Goal: Information Seeking & Learning: Learn about a topic

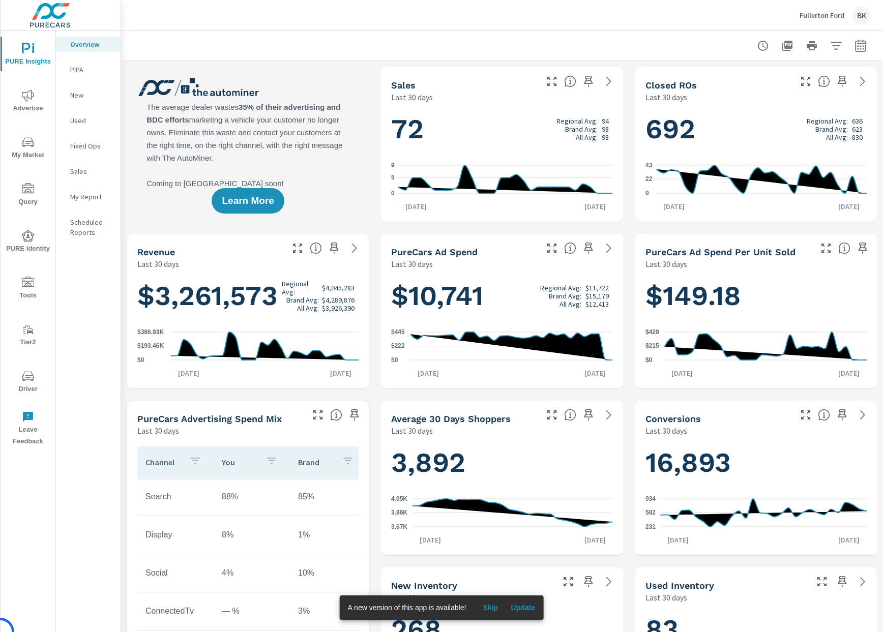
scroll to position [1, 0]
click at [859, 47] on icon "button" at bounding box center [860, 46] width 12 height 12
select select "Last 30 days"
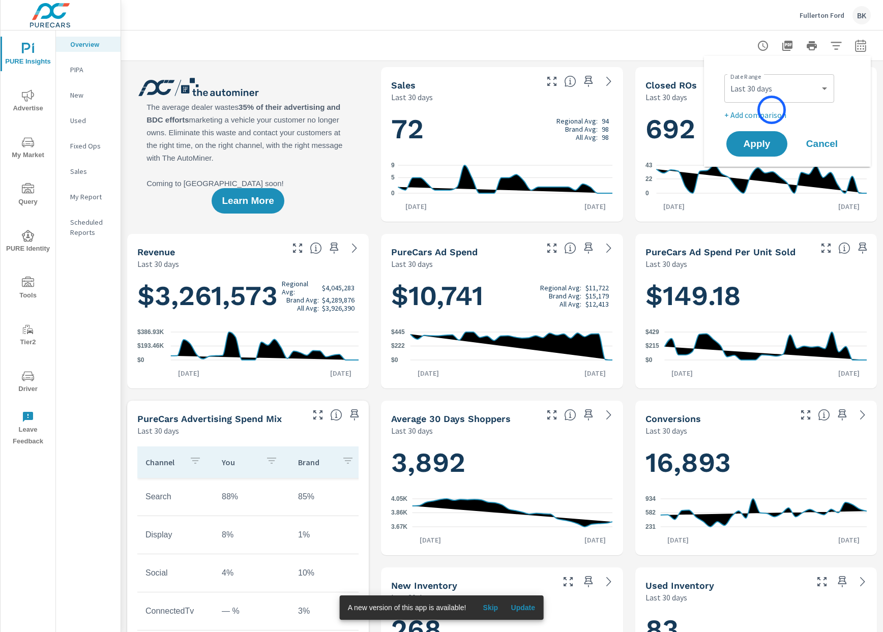
click at [771, 110] on p "+ Add comparison" at bounding box center [789, 115] width 130 height 12
select select "Previous period"
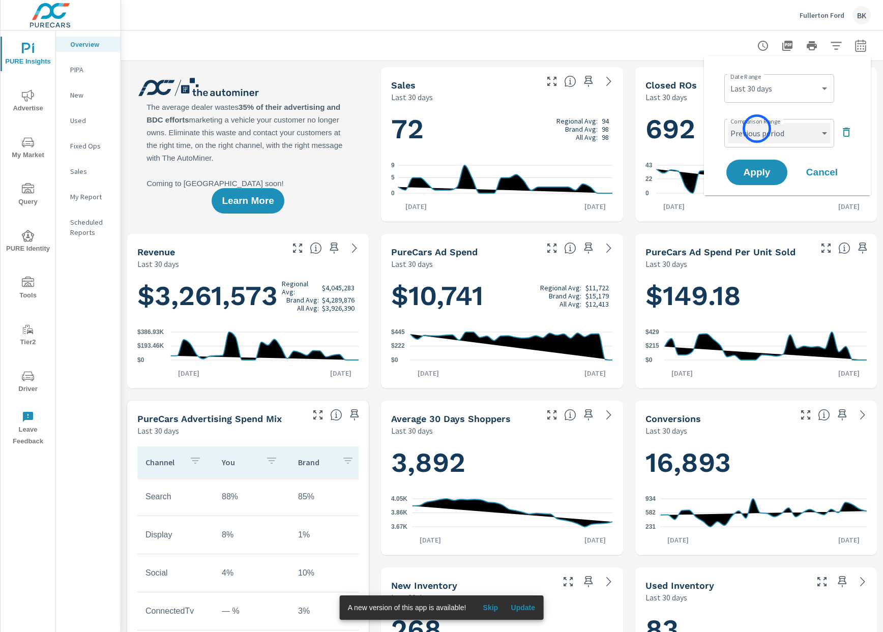
click at [757, 129] on select "Custom Previous period Previous month Previous year" at bounding box center [779, 133] width 102 height 20
click at [728, 123] on select "Custom Previous period Previous month Previous year" at bounding box center [779, 133] width 102 height 20
click at [746, 189] on div "Date Range Custom Yesterday Last week Last 7 days Last 14 days Last 30 days Las…" at bounding box center [787, 125] width 167 height 139
click at [752, 174] on span "Apply" at bounding box center [757, 173] width 42 height 10
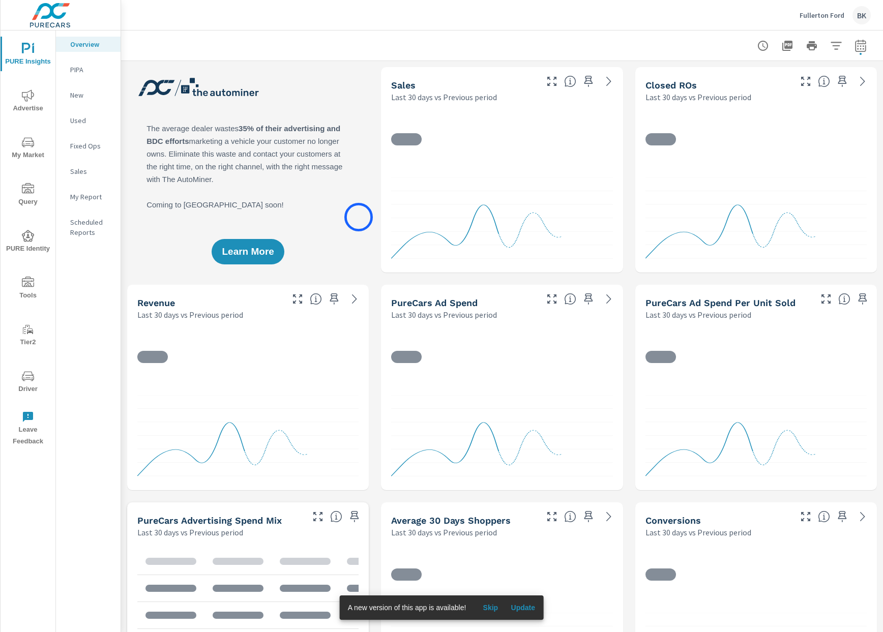
scroll to position [1, 0]
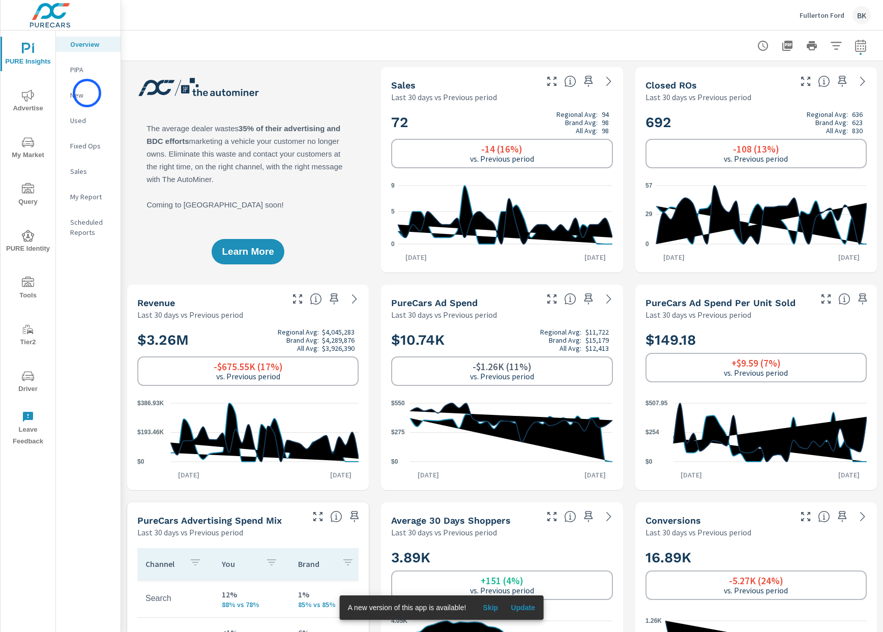
click at [87, 93] on p "New" at bounding box center [91, 95] width 42 height 10
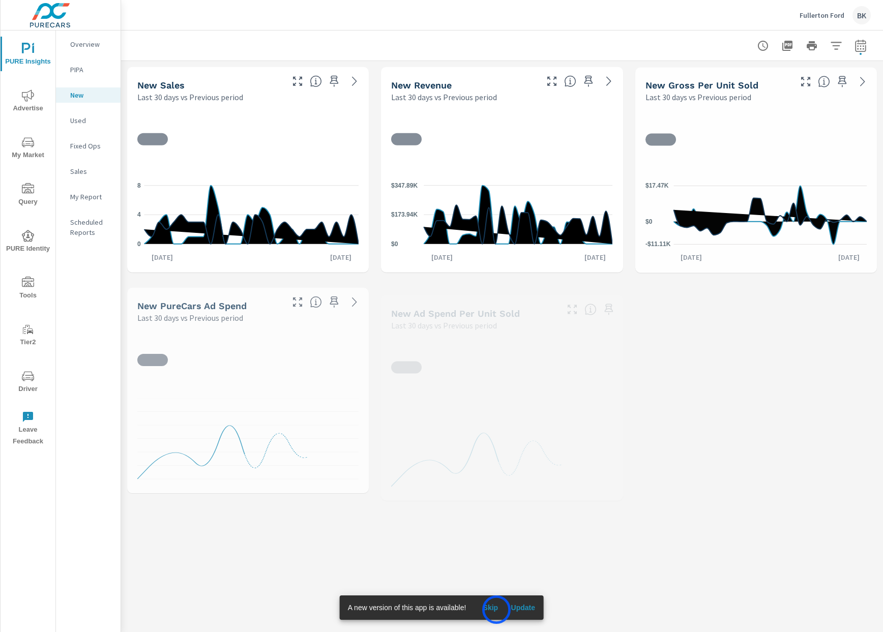
click at [496, 610] on span "Skip" at bounding box center [490, 607] width 24 height 9
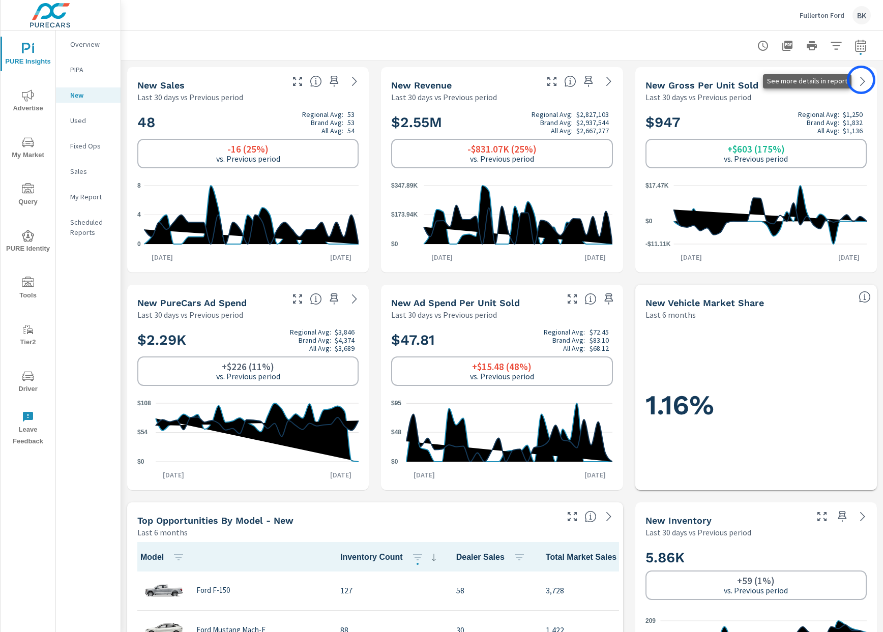
click at [861, 80] on icon at bounding box center [862, 81] width 12 height 12
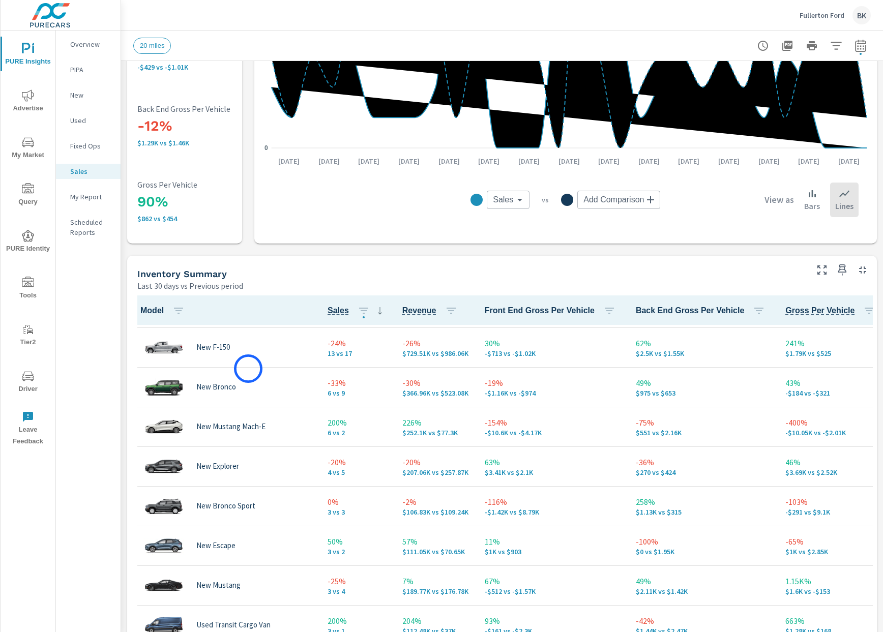
scroll to position [38, 0]
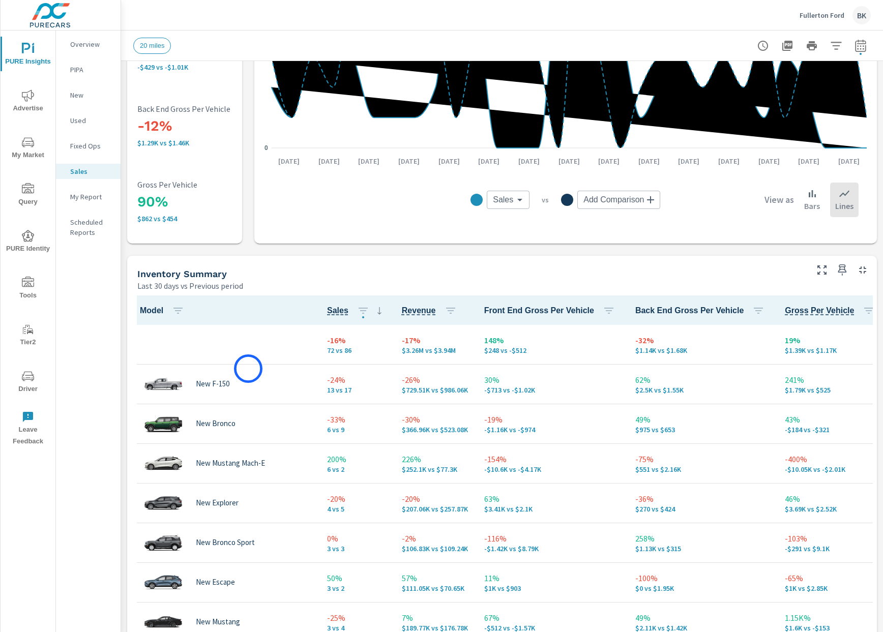
scroll to position [16, 0]
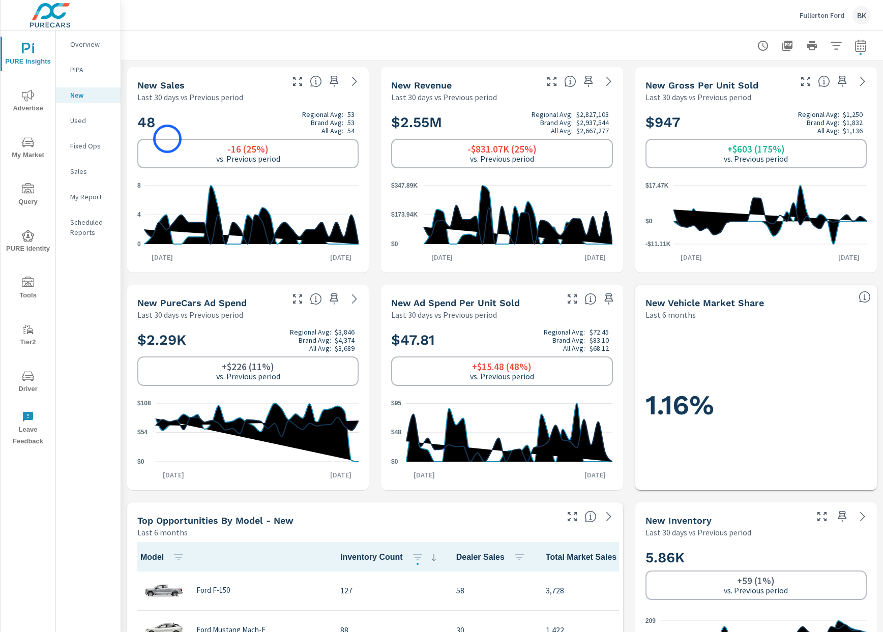
scroll to position [1, 0]
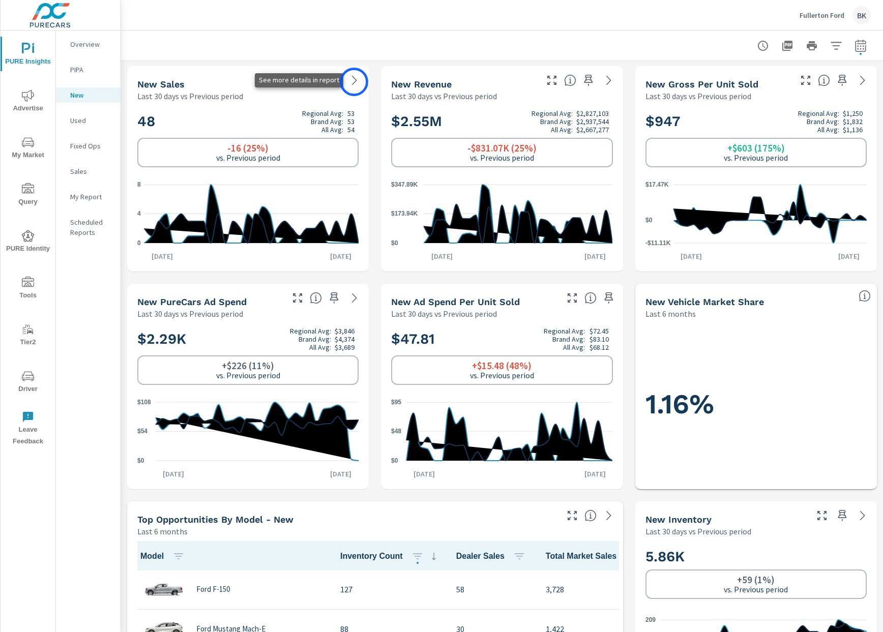
click at [354, 82] on icon at bounding box center [354, 80] width 12 height 12
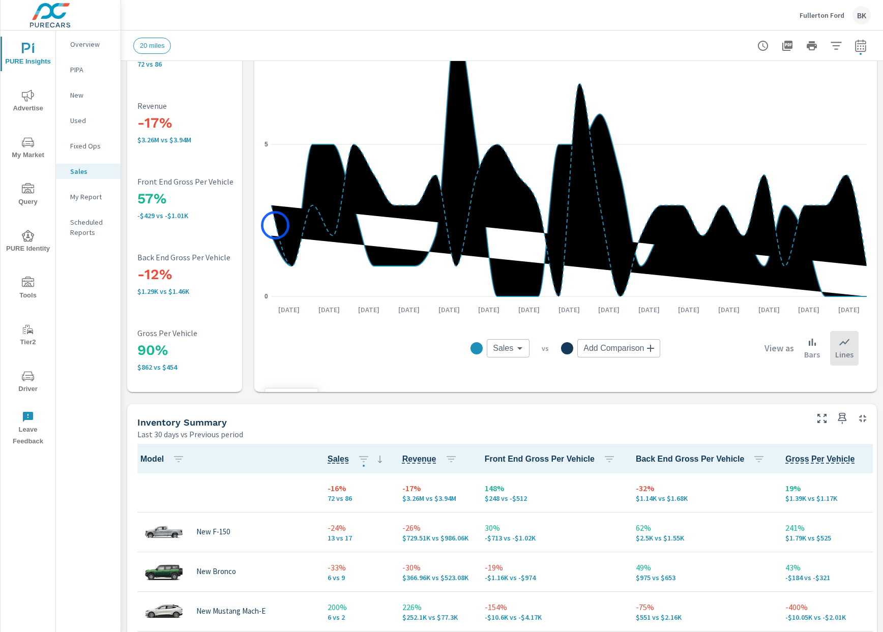
scroll to position [128, 0]
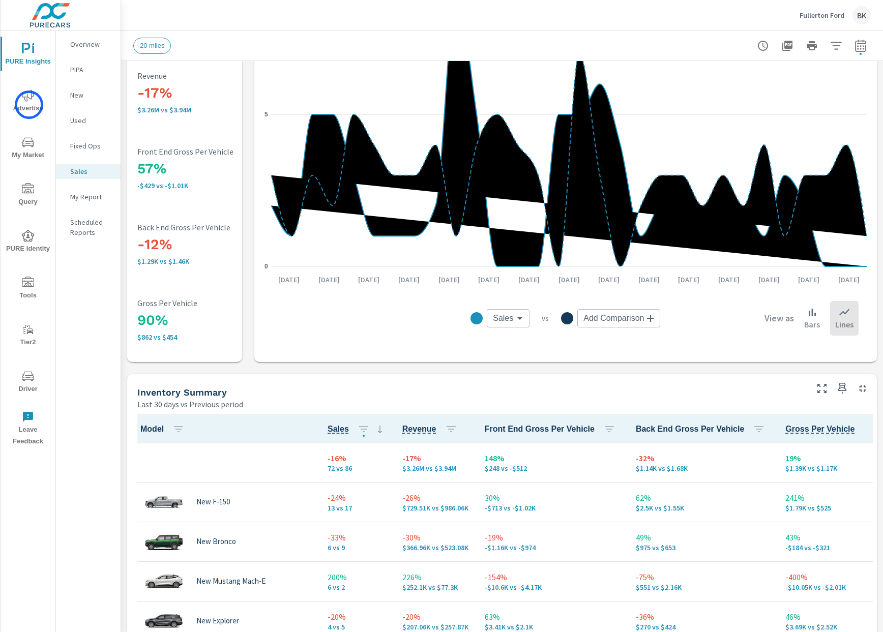
click at [29, 105] on span "Advertise" at bounding box center [28, 102] width 49 height 25
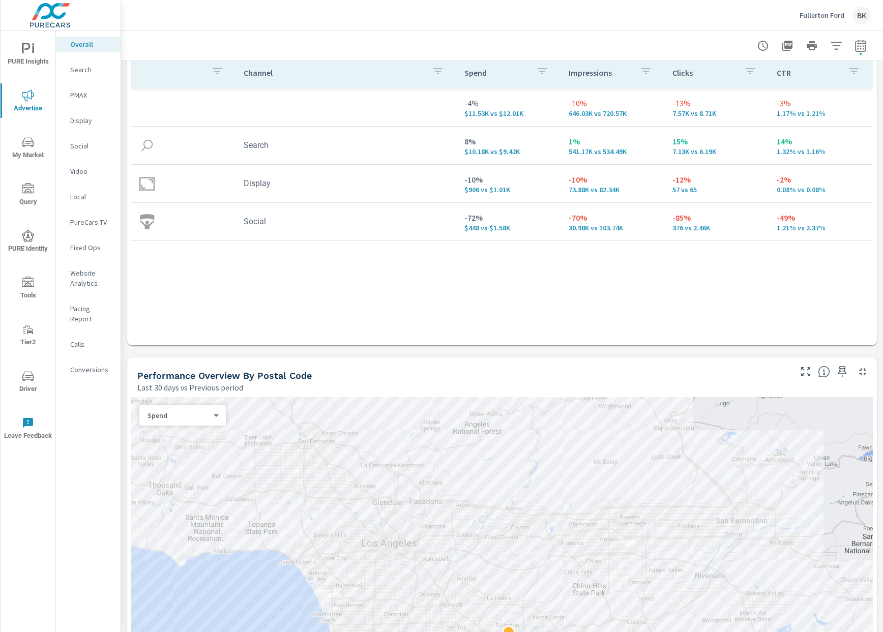
scroll to position [173, 0]
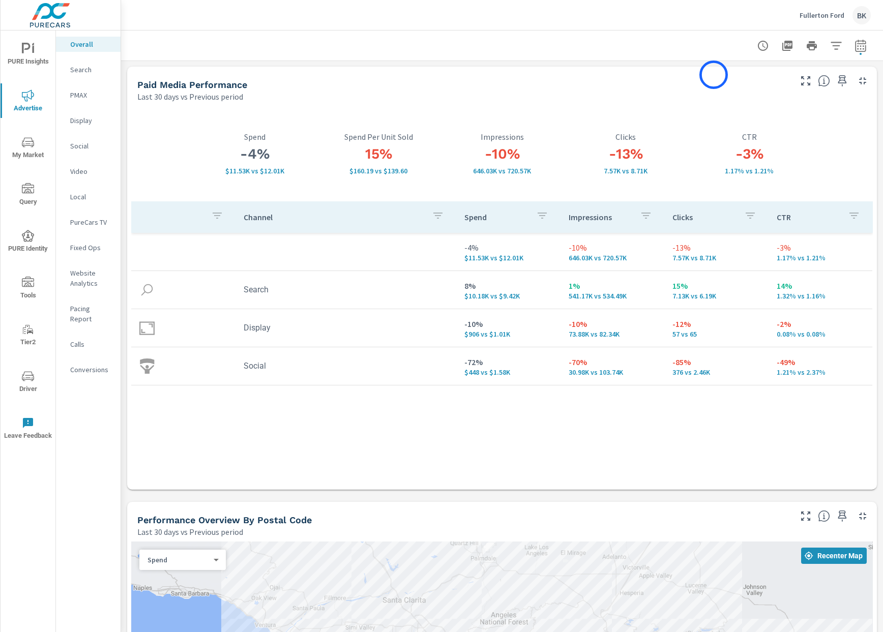
scroll to position [2, 0]
click at [863, 46] on icon "button" at bounding box center [860, 47] width 7 height 4
select select "Last 30 days"
select select "Previous period"
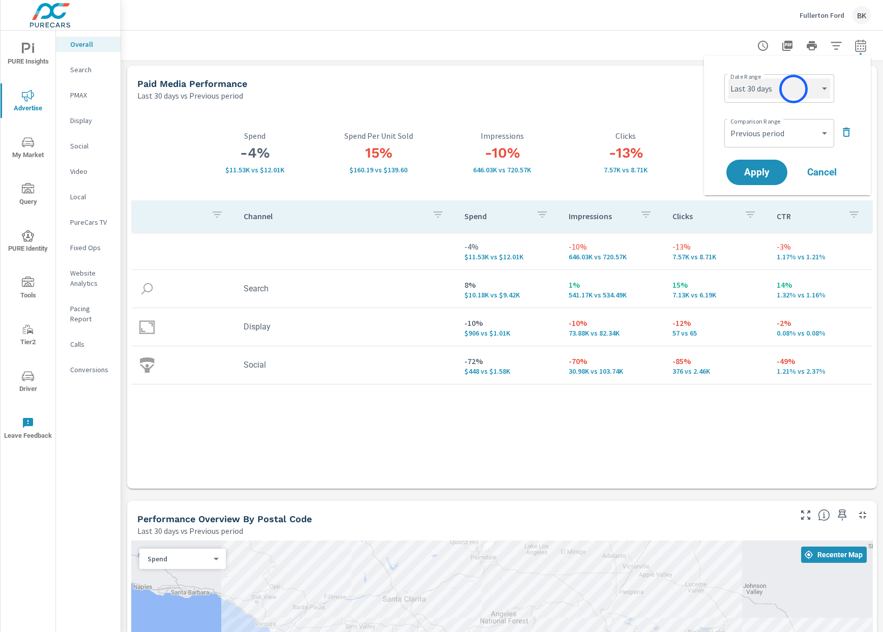
click at [793, 89] on select "Custom Yesterday Last week Last 7 days Last 14 days Last 30 days Last 45 days L…" at bounding box center [779, 88] width 102 height 20
click at [728, 78] on select "Custom Yesterday Last week Last 7 days Last 14 days Last 30 days Last 45 days L…" at bounding box center [779, 88] width 102 height 20
select select "Last 60 days"
click at [775, 131] on select "Custom Previous period Previous month Previous year" at bounding box center [779, 133] width 102 height 20
click at [728, 123] on select "Custom Previous period Previous month Previous year" at bounding box center [779, 133] width 102 height 20
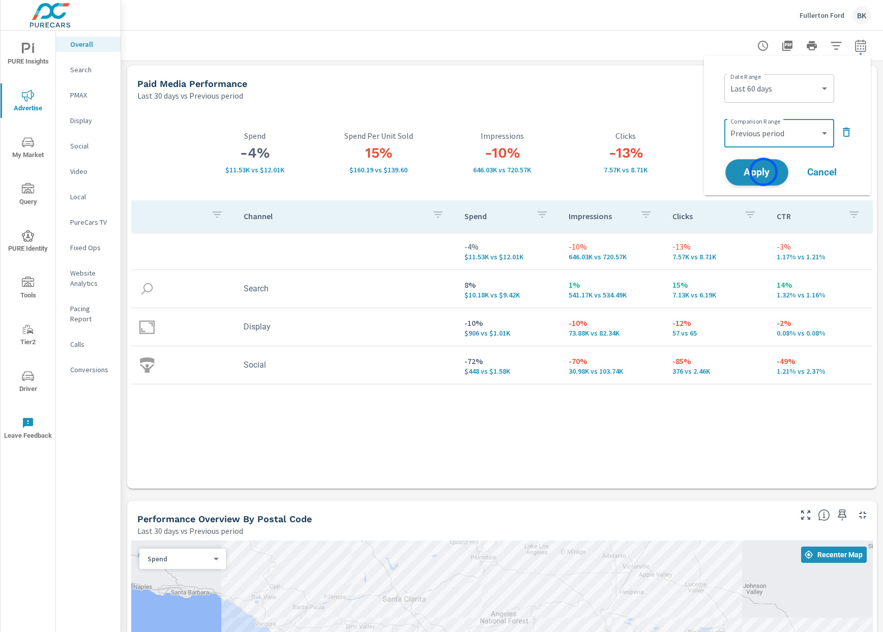
click at [763, 172] on span "Apply" at bounding box center [757, 173] width 42 height 10
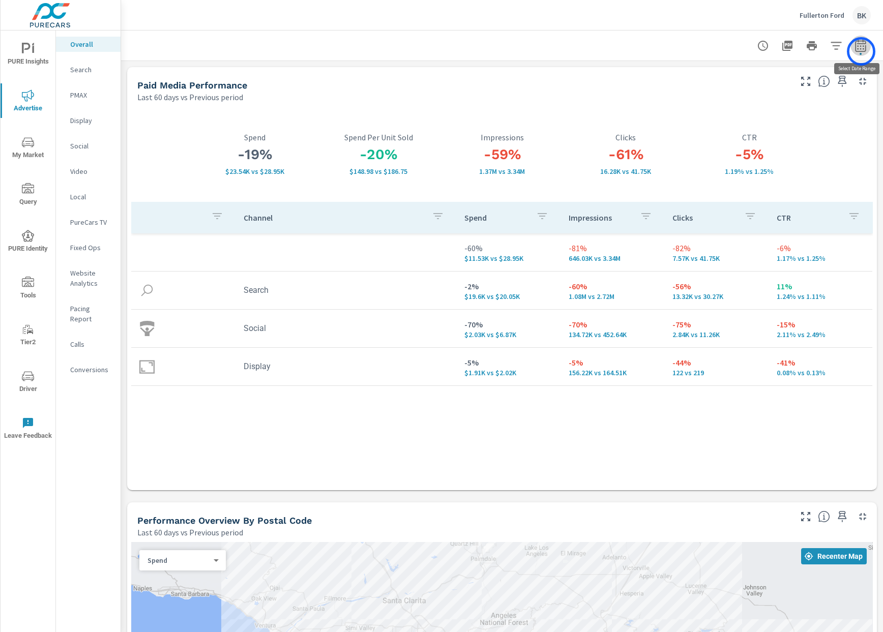
click at [861, 51] on icon "button" at bounding box center [860, 45] width 11 height 12
select select "Last 60 days"
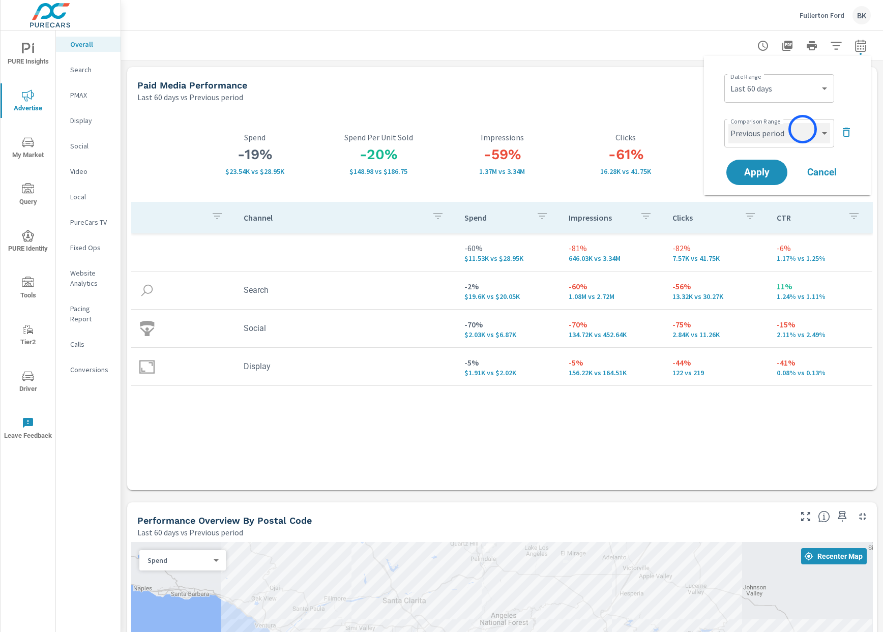
click at [802, 129] on select "Custom Previous period Previous month Previous year" at bounding box center [779, 133] width 102 height 20
click at [728, 123] on select "Custom Previous period Previous month Previous year" at bounding box center [779, 133] width 102 height 20
select select "Previous year"
click at [765, 175] on span "Apply" at bounding box center [757, 173] width 42 height 10
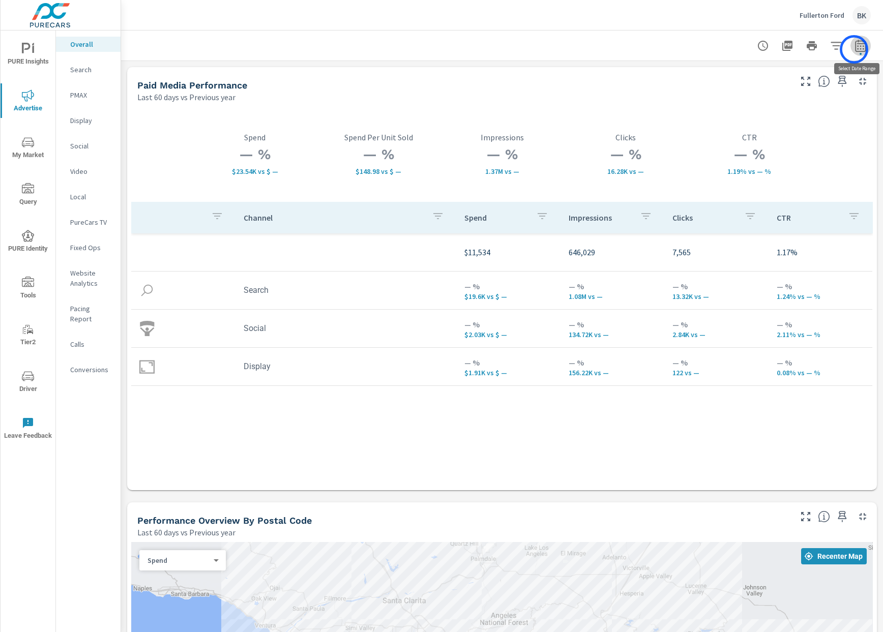
click at [854, 49] on icon "button" at bounding box center [860, 46] width 12 height 12
select select "Last 60 days"
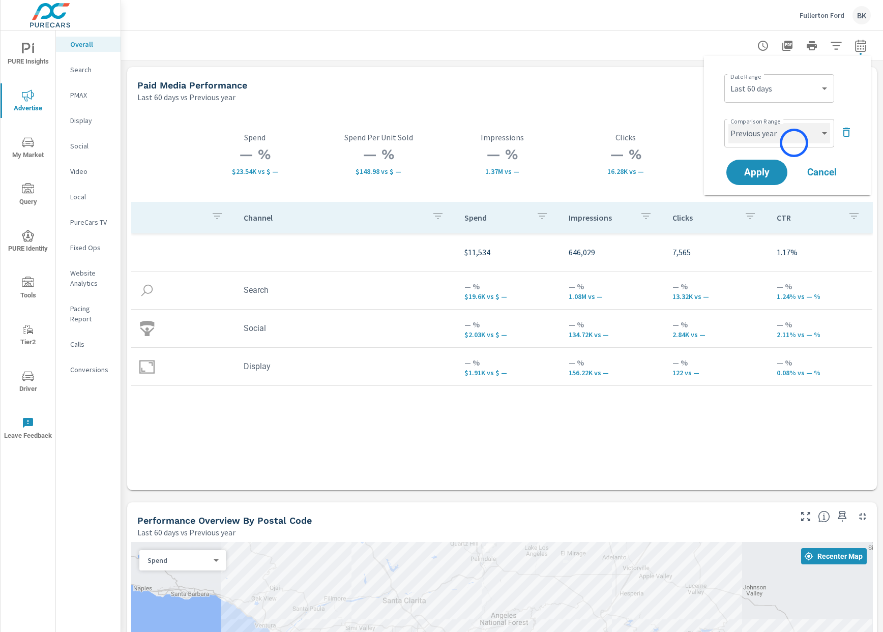
click at [794, 143] on select "Custom Previous period Previous month Previous year" at bounding box center [779, 133] width 102 height 20
click at [728, 123] on select "Custom Previous period Previous month Previous year" at bounding box center [779, 133] width 102 height 20
select select "Previous period"
click at [757, 172] on span "Apply" at bounding box center [757, 173] width 42 height 10
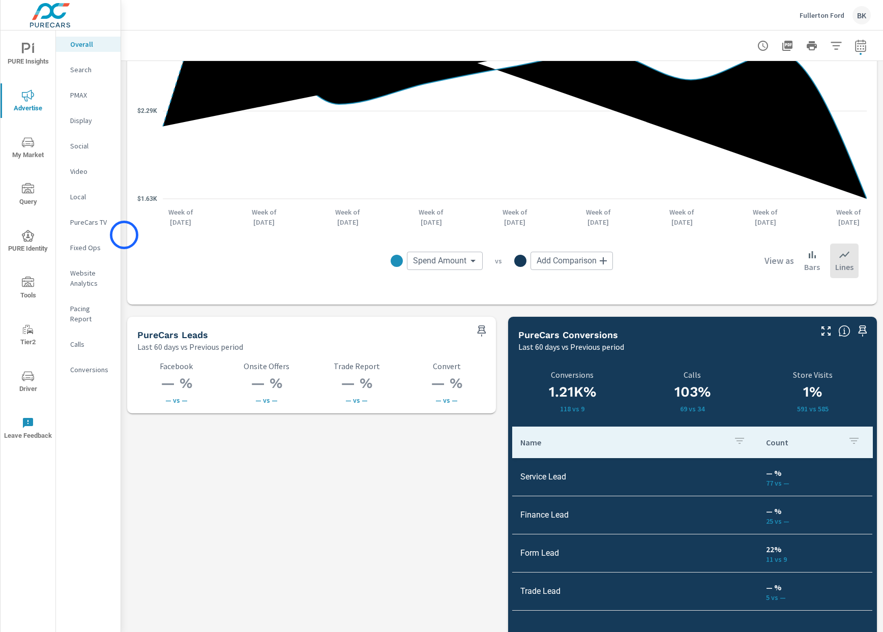
scroll to position [1230, 0]
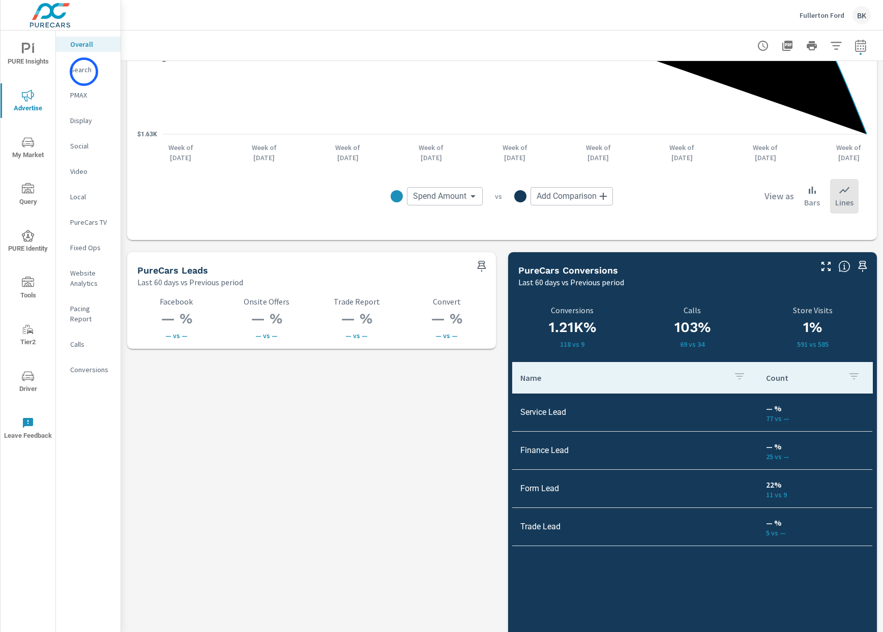
click at [84, 72] on p "Search" at bounding box center [91, 70] width 42 height 10
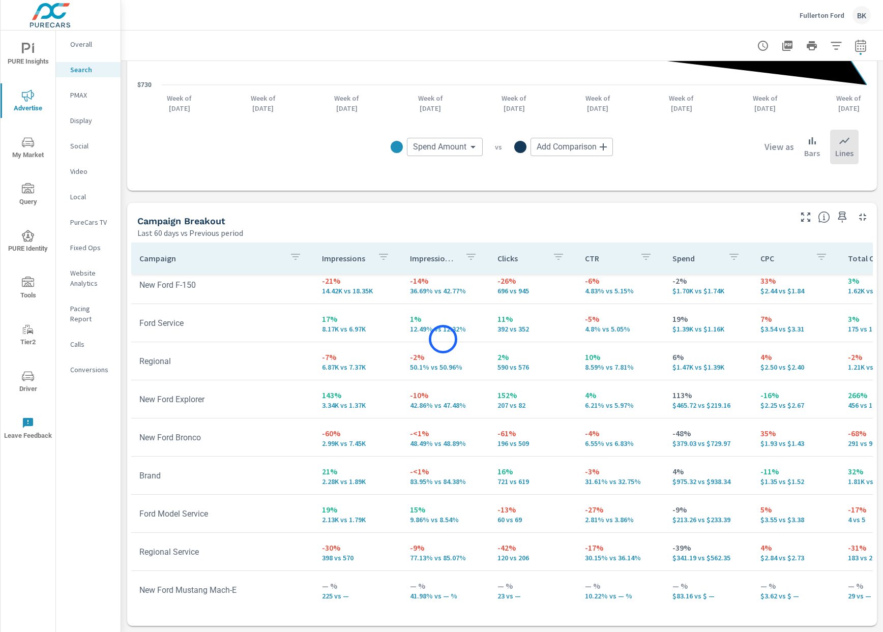
scroll to position [104, 0]
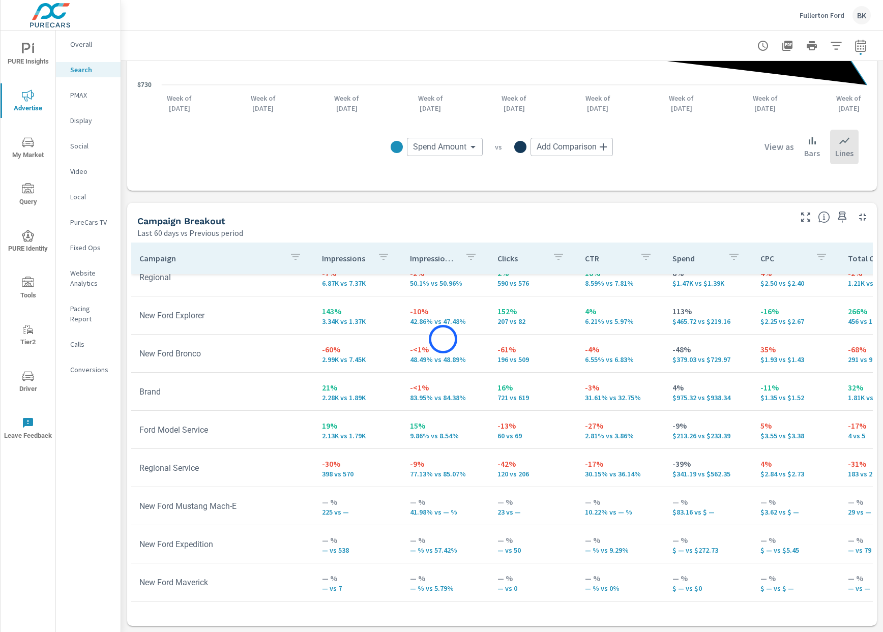
scroll to position [178, 0]
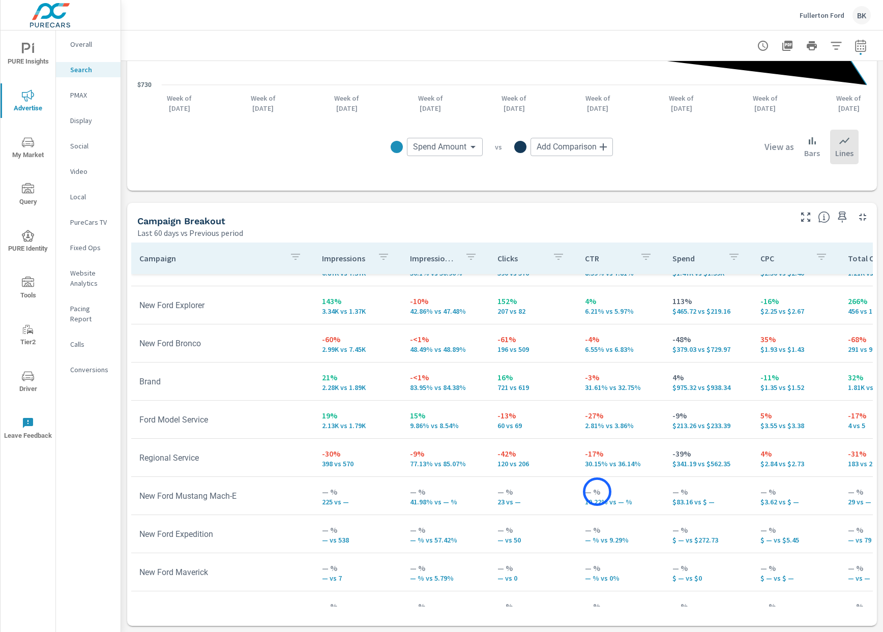
scroll to position [201, 0]
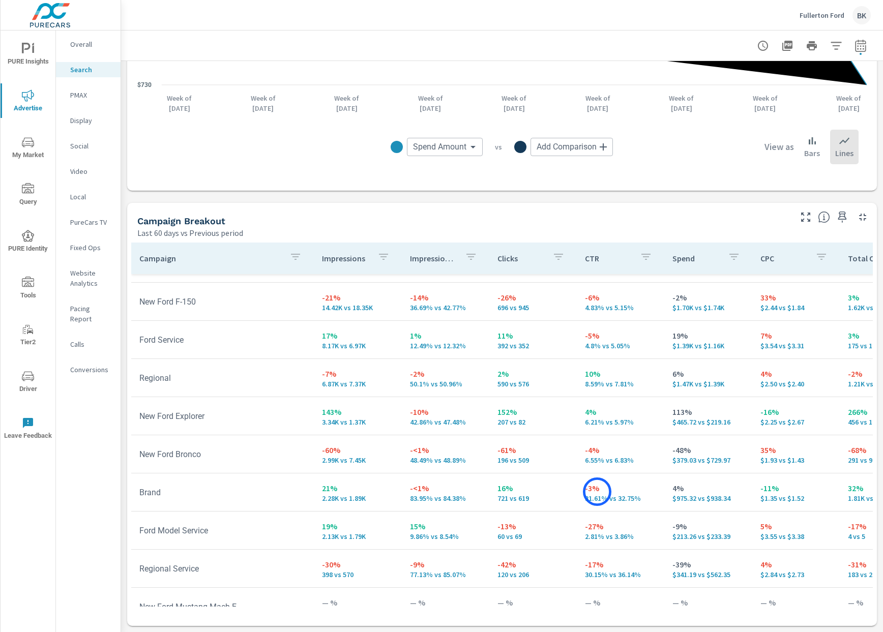
scroll to position [61, 0]
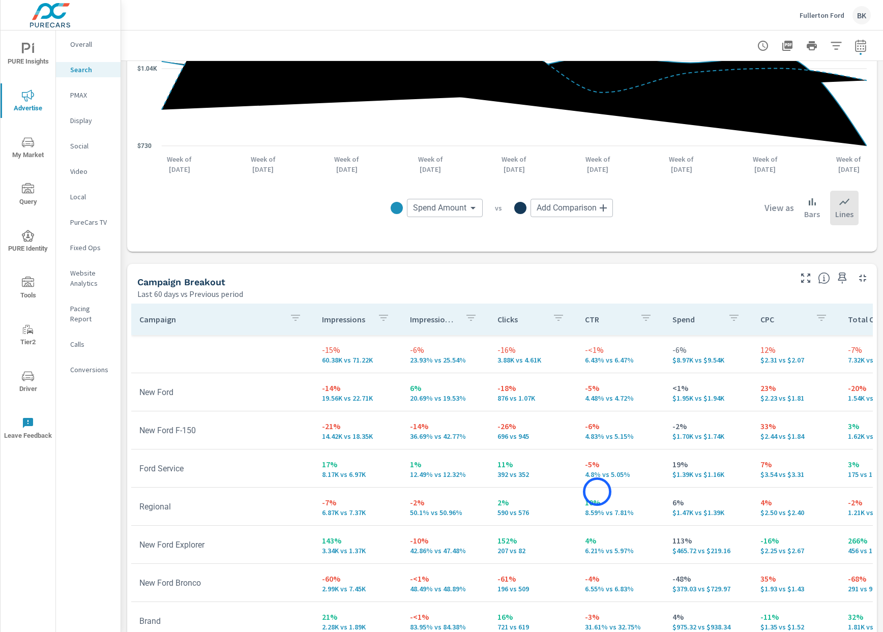
scroll to position [779, 0]
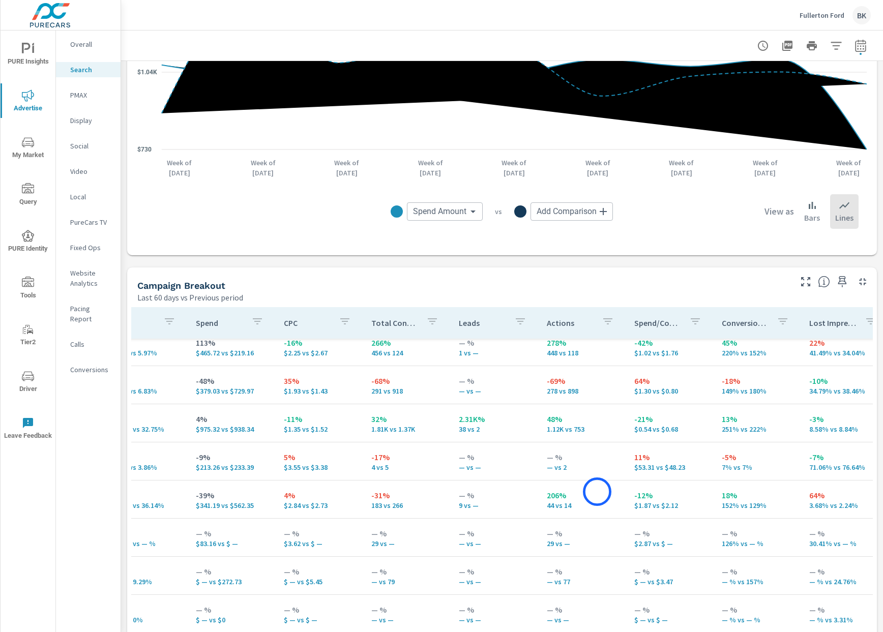
scroll to position [201, 480]
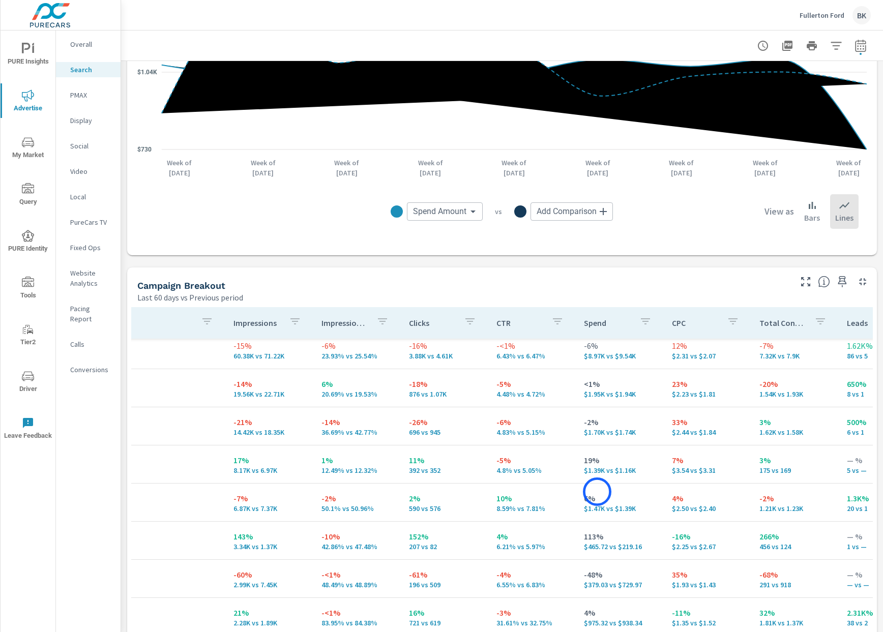
scroll to position [8, 19]
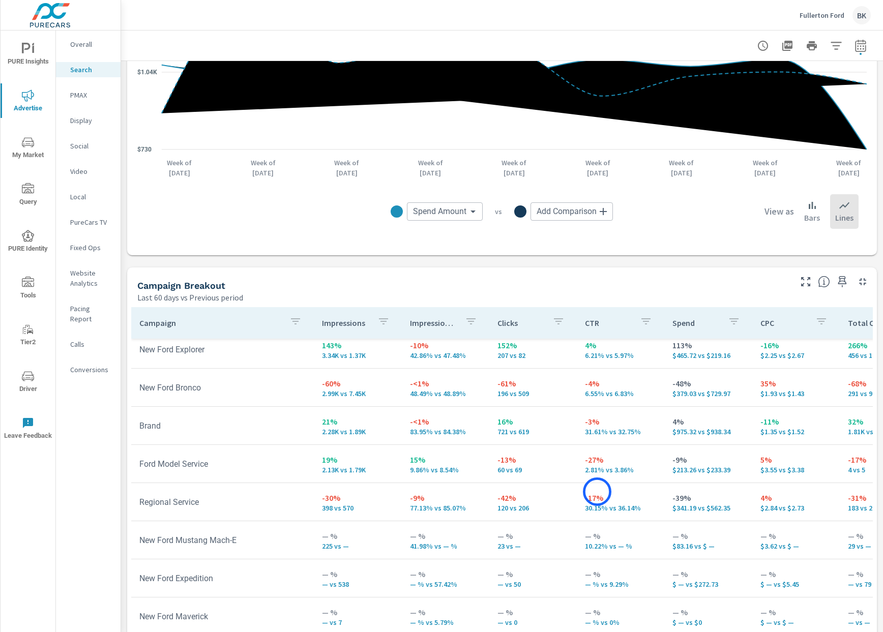
scroll to position [201, 0]
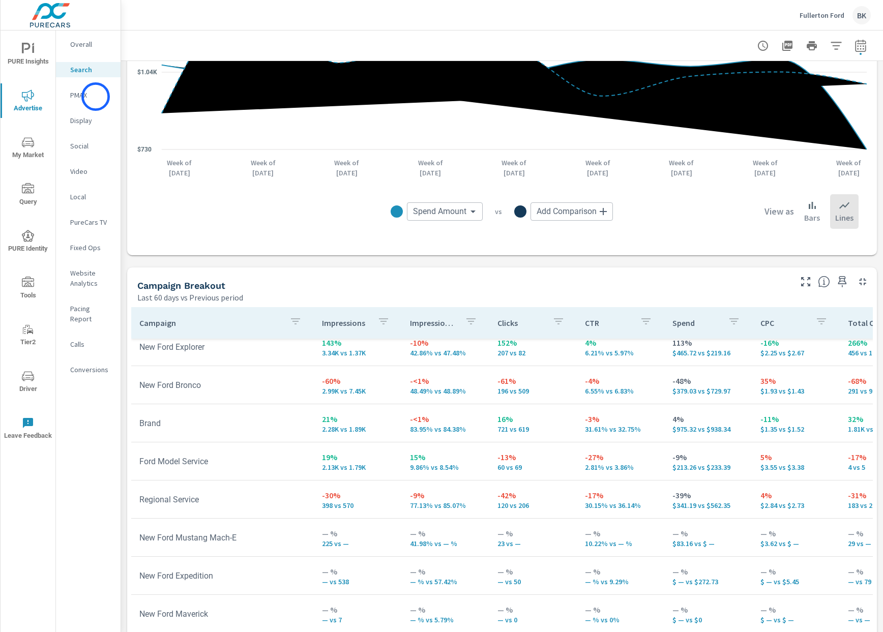
click at [96, 97] on p "PMAX" at bounding box center [91, 95] width 42 height 10
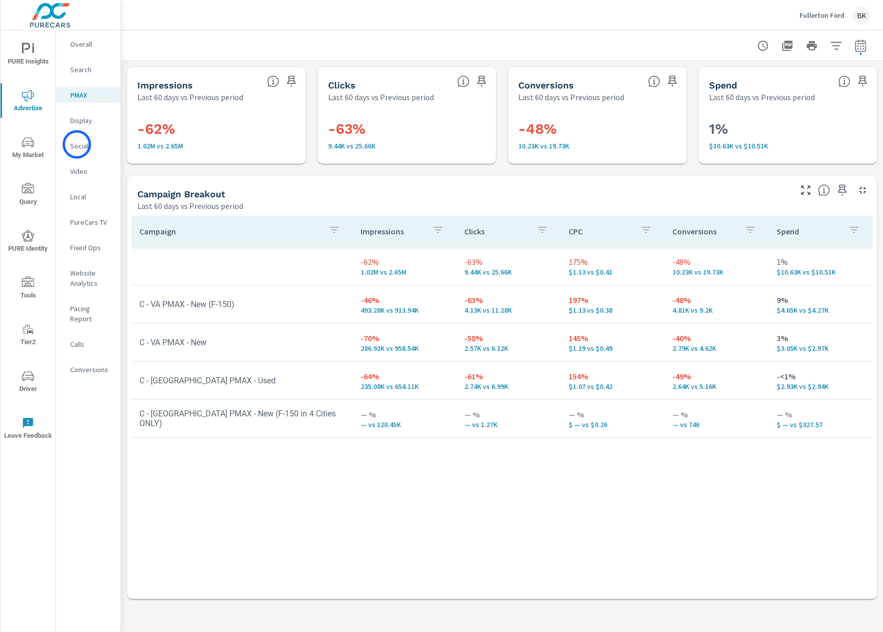
click at [77, 144] on p "Social" at bounding box center [91, 146] width 42 height 10
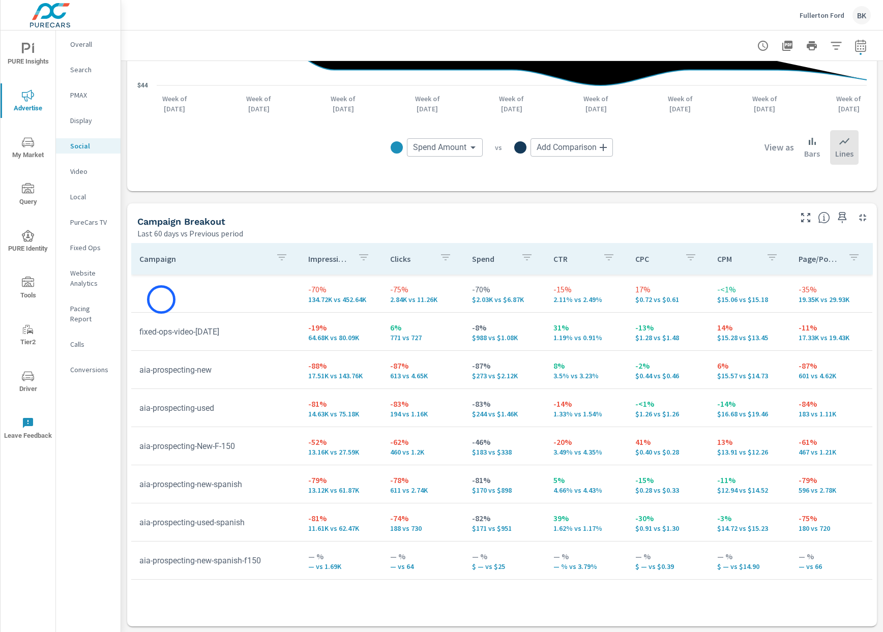
scroll to position [300, 0]
click at [93, 285] on p "Website Analytics" at bounding box center [91, 278] width 42 height 20
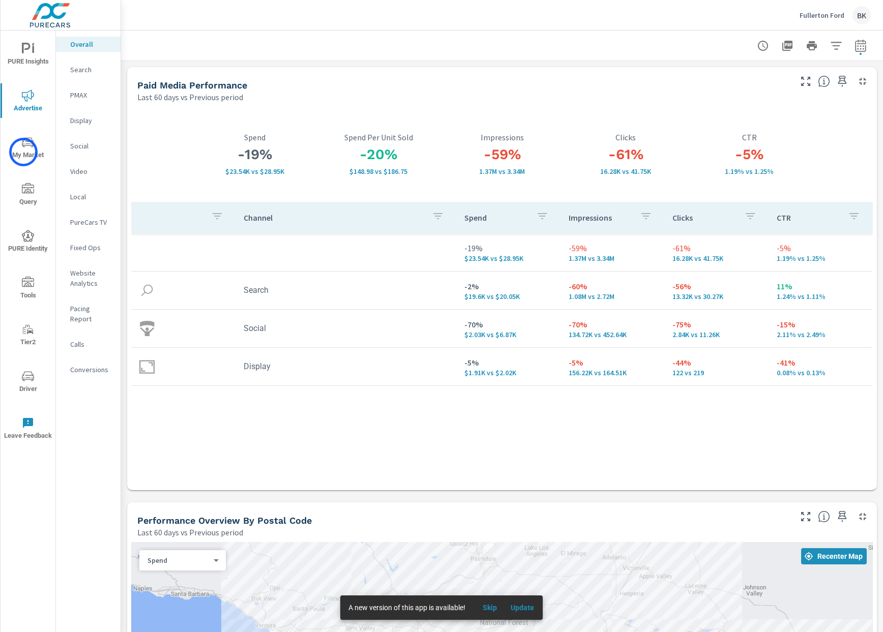
click at [23, 152] on span "My Market" at bounding box center [28, 148] width 49 height 25
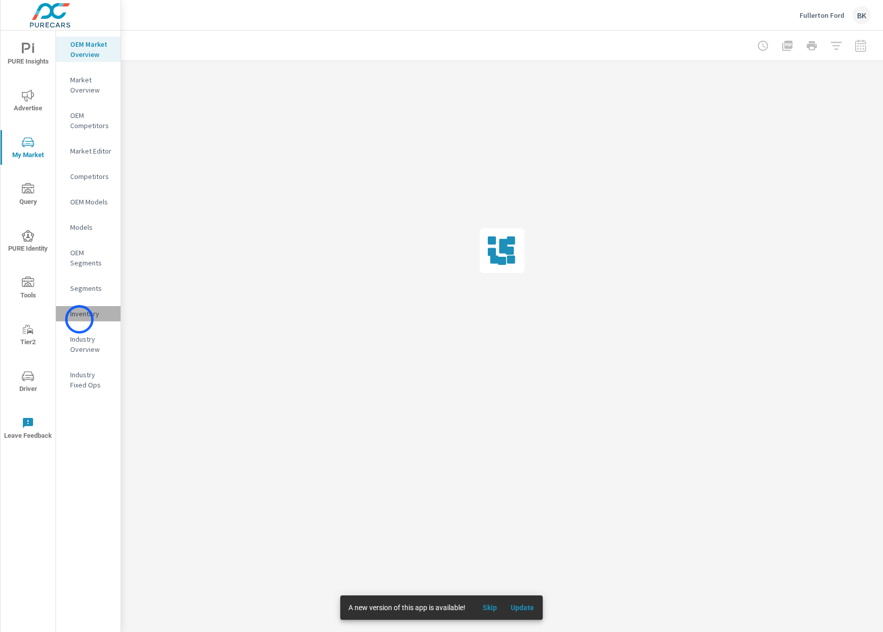
click at [79, 319] on div "Inventory" at bounding box center [88, 313] width 65 height 15
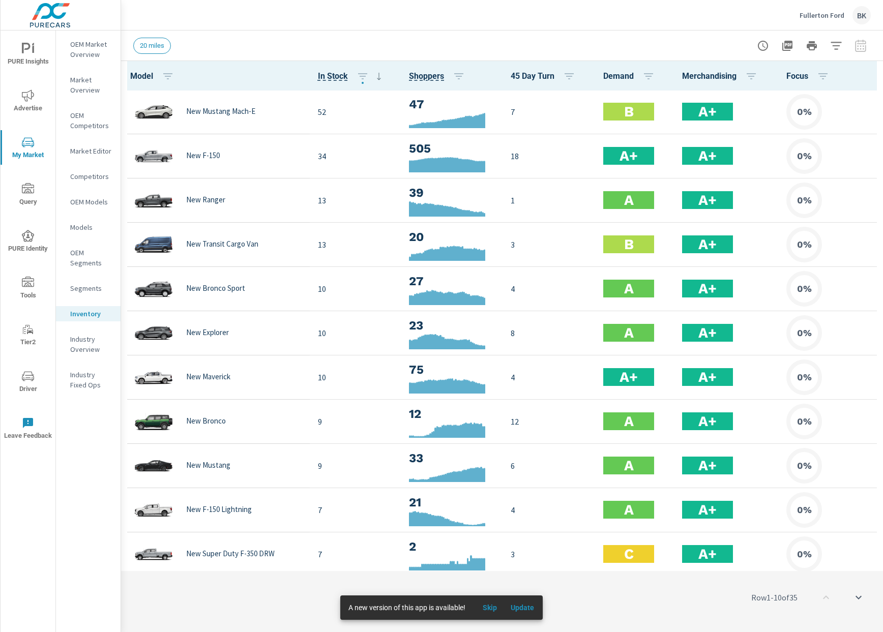
scroll to position [1, 0]
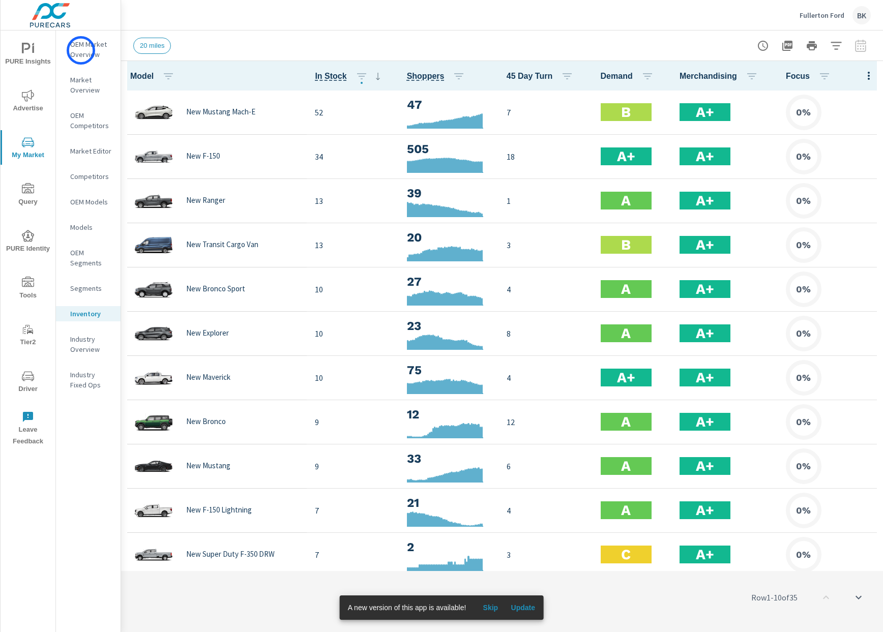
click at [81, 50] on p "OEM Market Overview" at bounding box center [91, 49] width 42 height 20
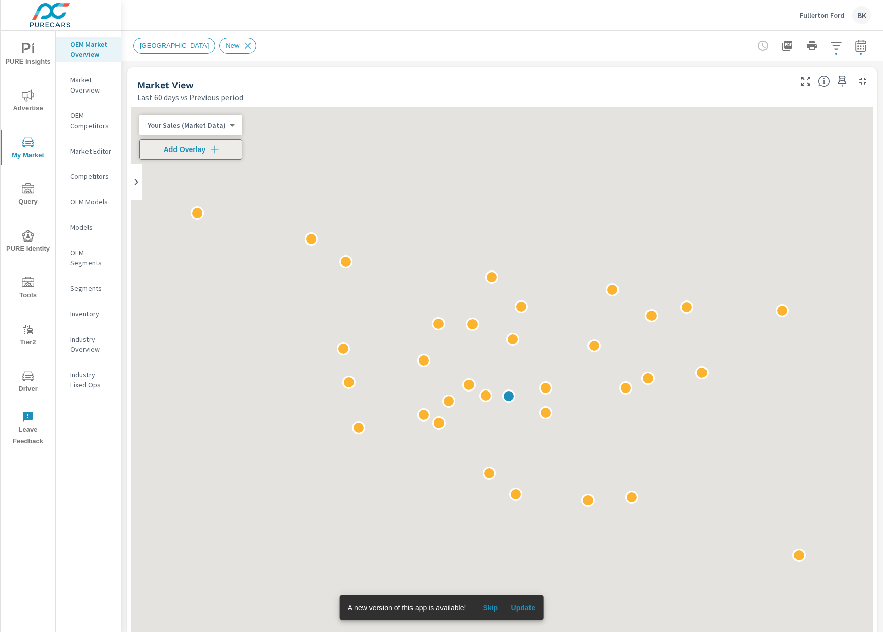
scroll to position [1, 0]
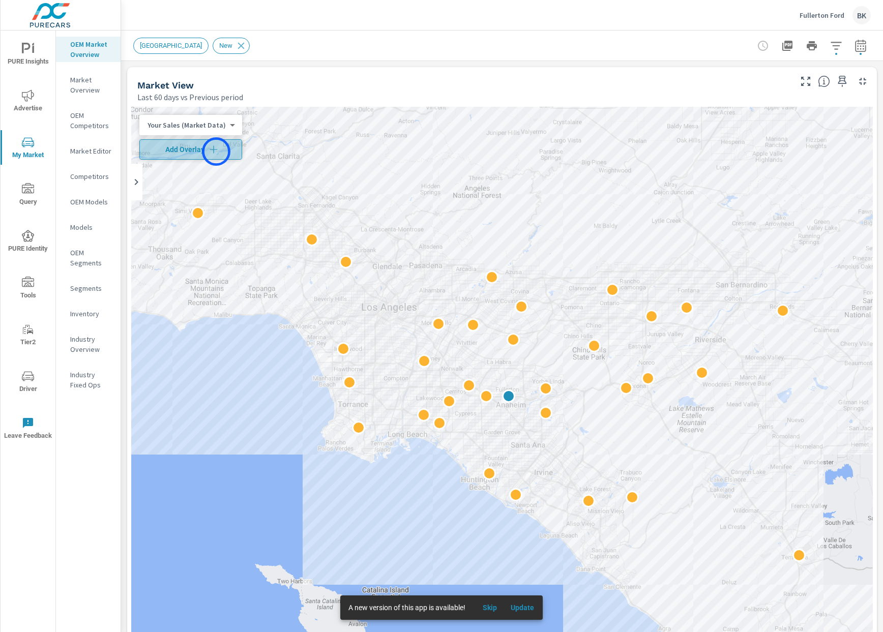
click at [216, 152] on icon "button" at bounding box center [214, 149] width 10 height 10
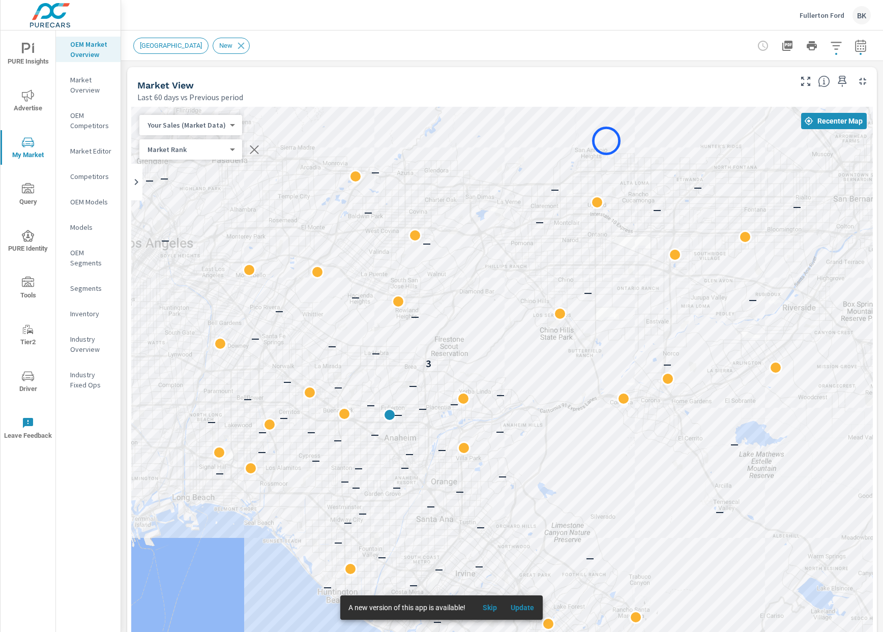
drag, startPoint x: 535, startPoint y: 404, endPoint x: 606, endPoint y: 141, distance: 272.4
click at [838, 48] on icon "button" at bounding box center [836, 46] width 12 height 12
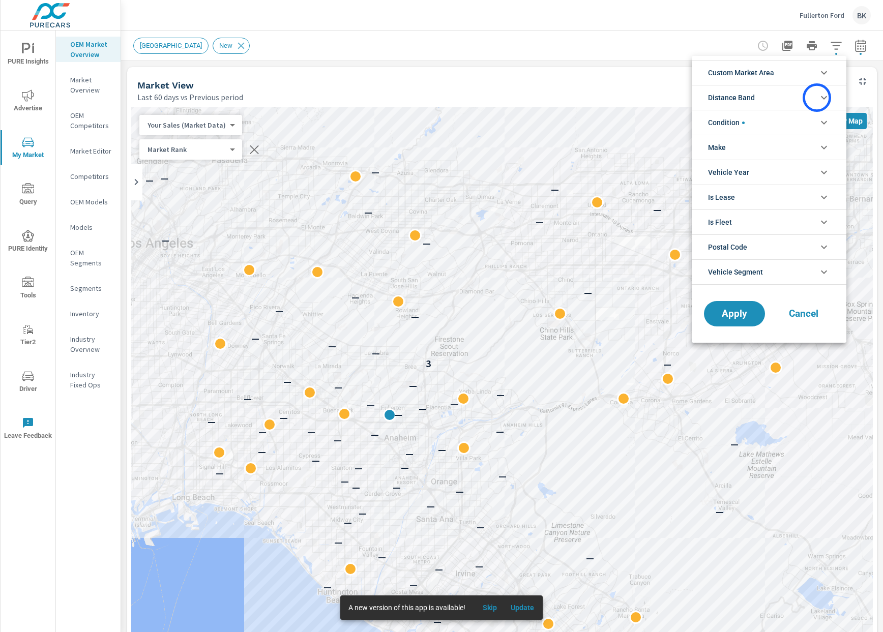
click at [817, 98] on li "Distance Band" at bounding box center [769, 97] width 155 height 25
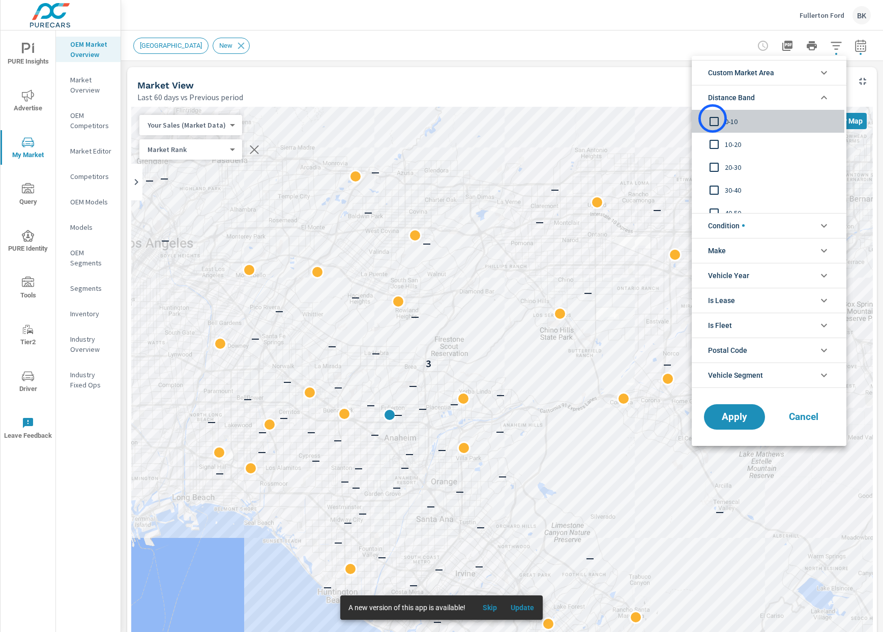
click at [712, 118] on input "filter options" at bounding box center [713, 121] width 21 height 21
click at [730, 421] on span "Apply" at bounding box center [734, 417] width 42 height 10
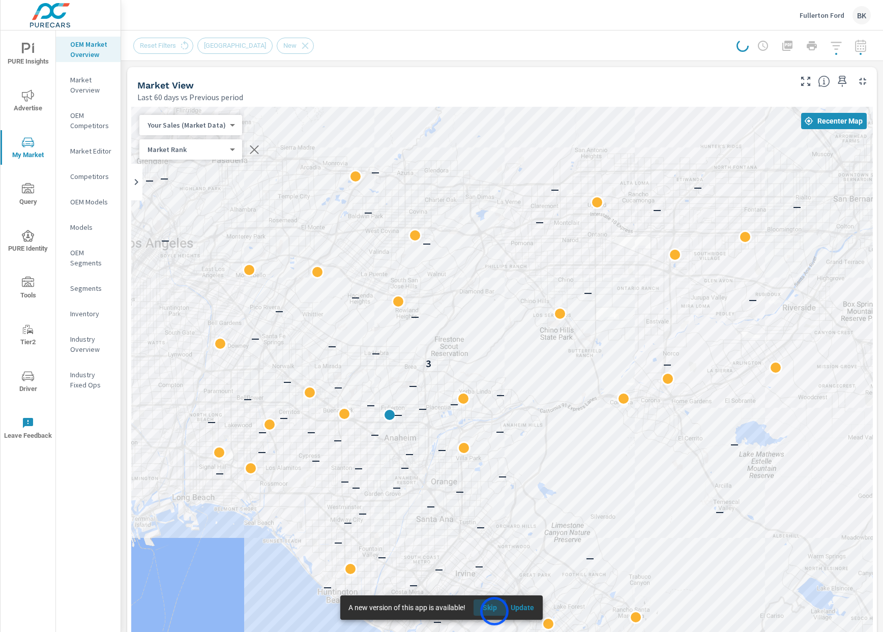
click at [494, 611] on span "Skip" at bounding box center [490, 607] width 24 height 9
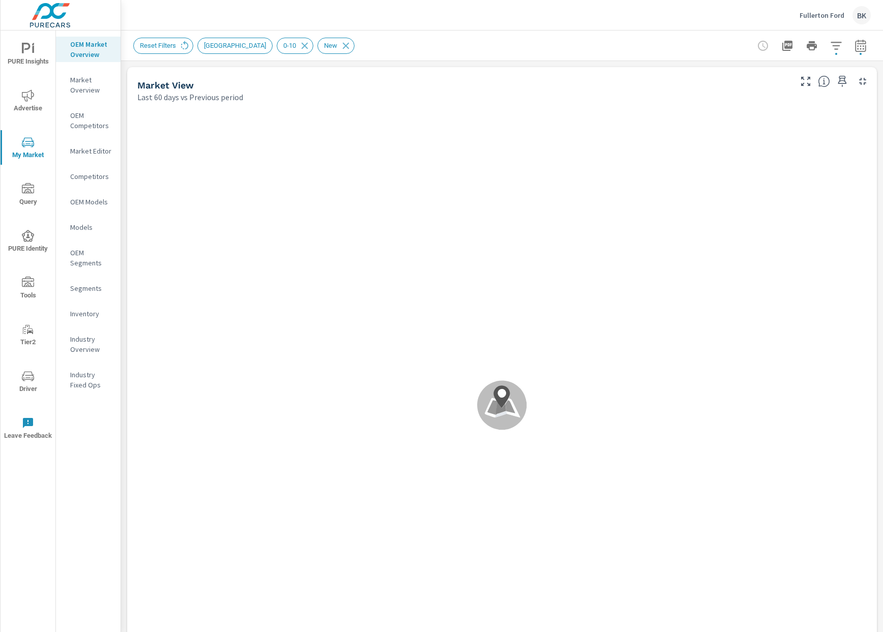
scroll to position [1, 0]
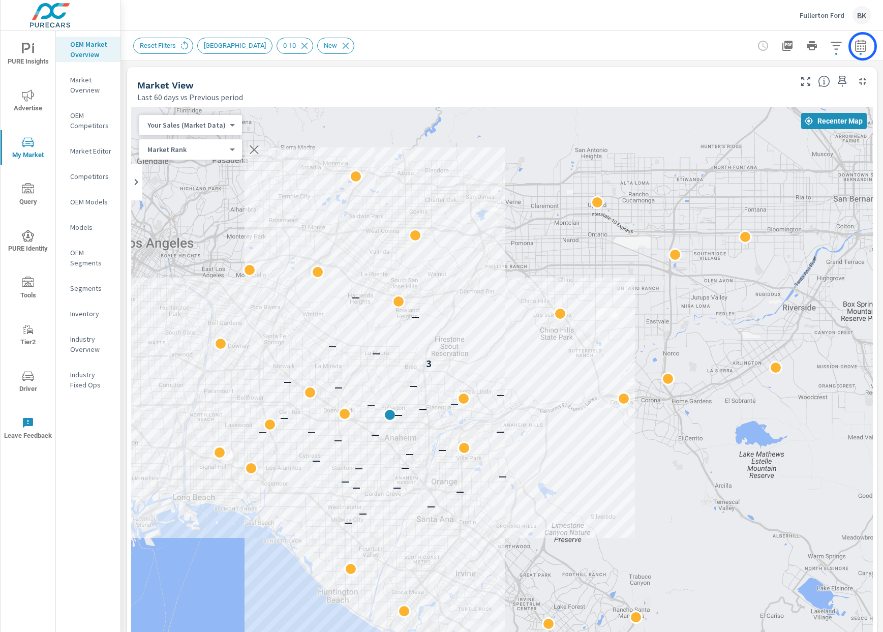
click at [863, 46] on icon "button" at bounding box center [860, 47] width 7 height 4
click at [856, 50] on icon "button" at bounding box center [860, 45] width 11 height 12
click at [865, 50] on icon "button" at bounding box center [861, 46] width 12 height 12
click at [862, 46] on icon "button" at bounding box center [861, 46] width 12 height 12
click at [861, 44] on icon "button" at bounding box center [861, 46] width 12 height 12
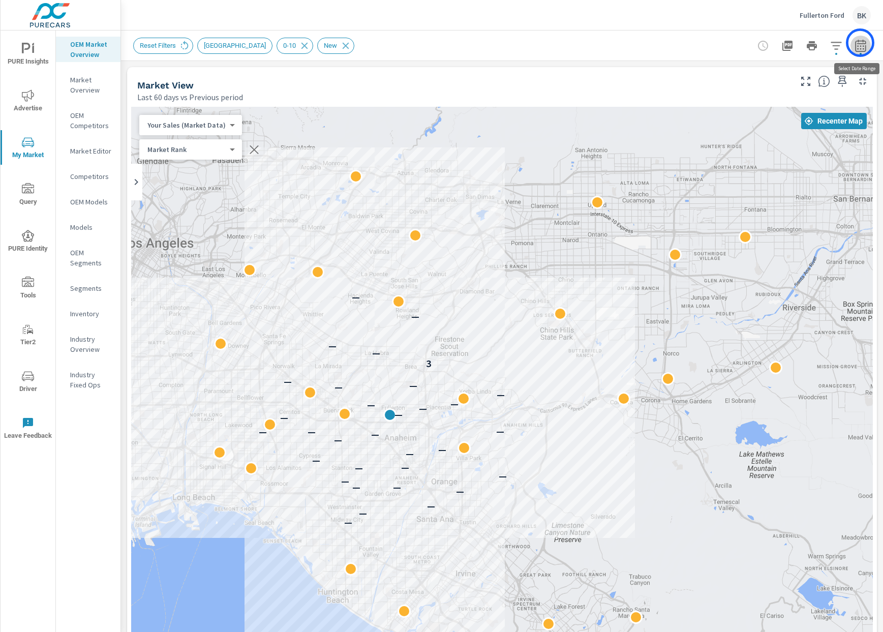
click at [860, 43] on icon "button" at bounding box center [860, 45] width 11 height 12
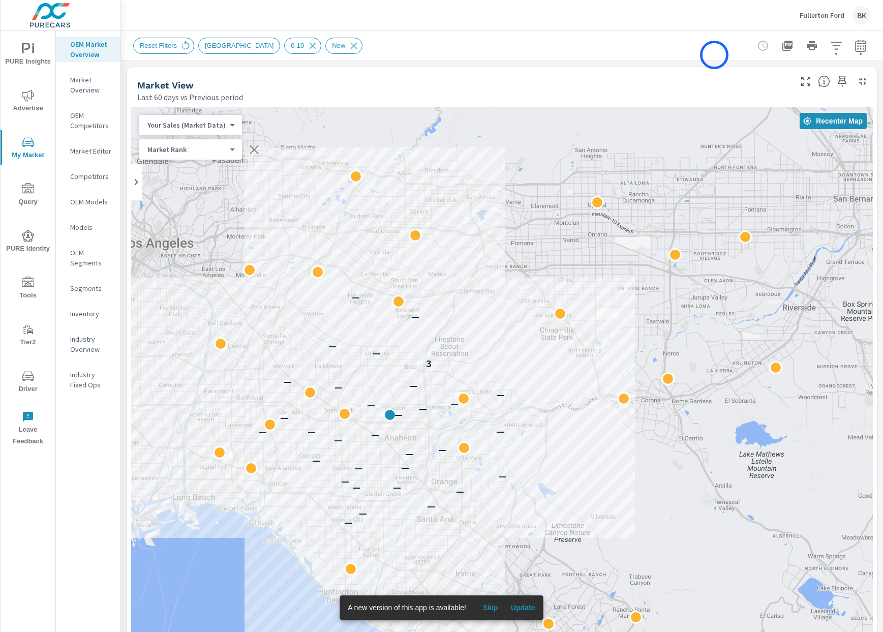
scroll to position [1, 0]
click at [861, 47] on icon "button" at bounding box center [861, 46] width 12 height 12
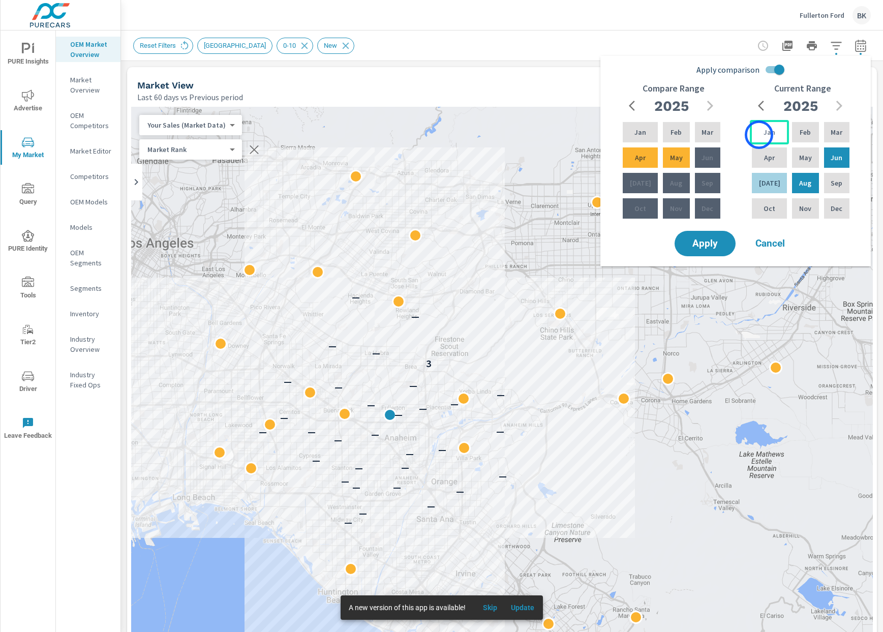
click at [759, 135] on div "Jan" at bounding box center [769, 132] width 39 height 24
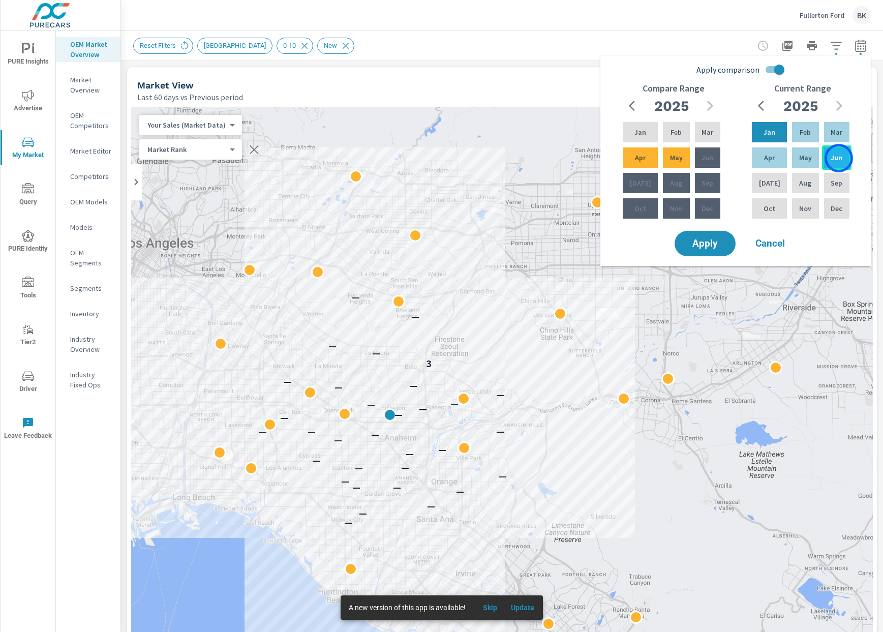
click at [839, 158] on p "Jun" at bounding box center [837, 158] width 12 height 10
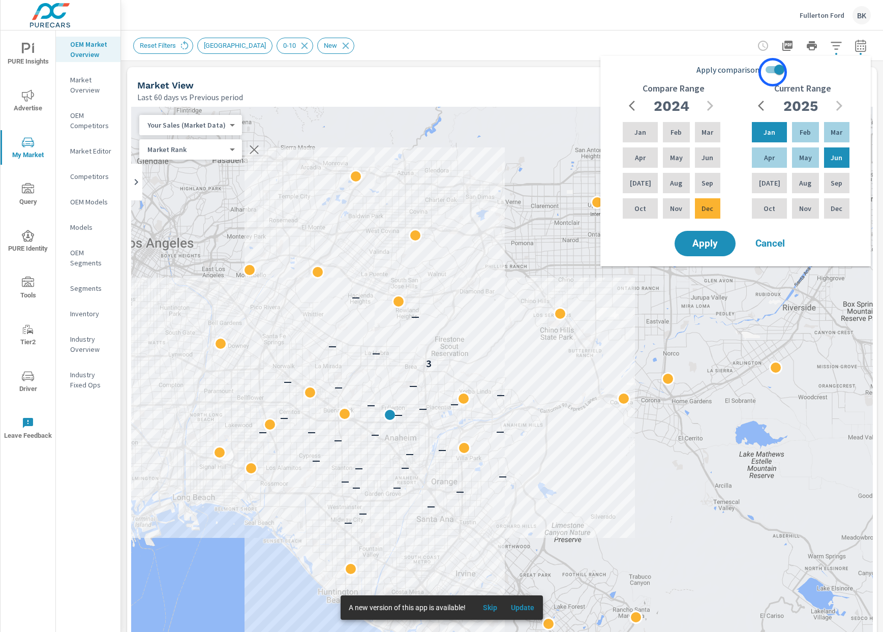
click at [773, 72] on input "Apply comparison" at bounding box center [780, 69] width 58 height 19
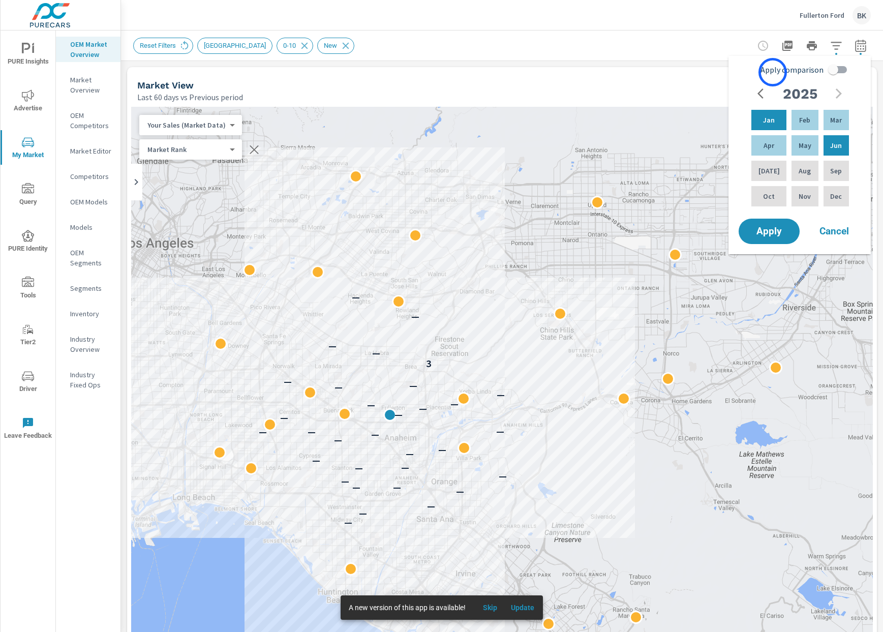
click at [773, 72] on span "Apply comparison" at bounding box center [792, 70] width 63 height 12
click at [805, 72] on input "Apply comparison" at bounding box center [834, 69] width 58 height 19
checkbox input "true"
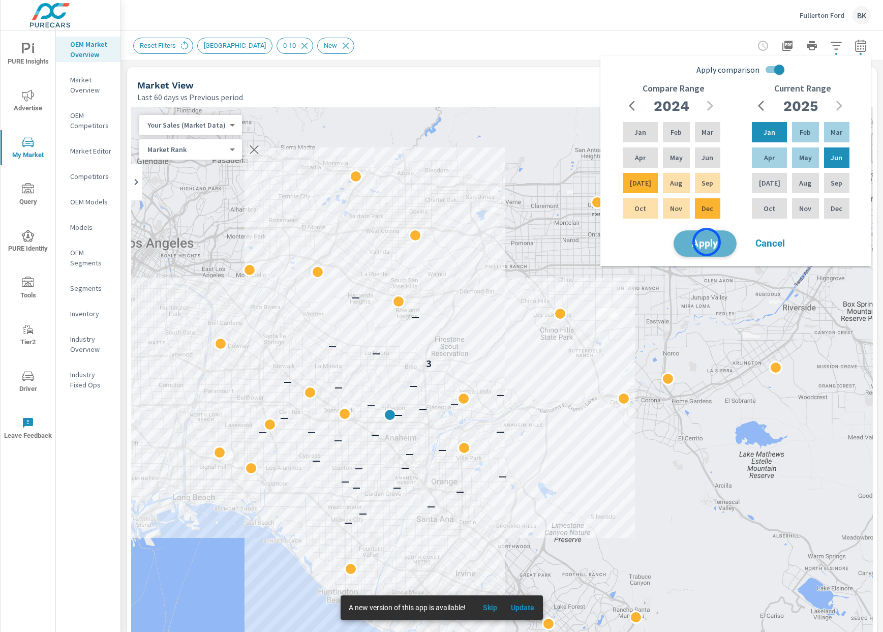
click at [707, 242] on span "Apply" at bounding box center [706, 244] width 42 height 10
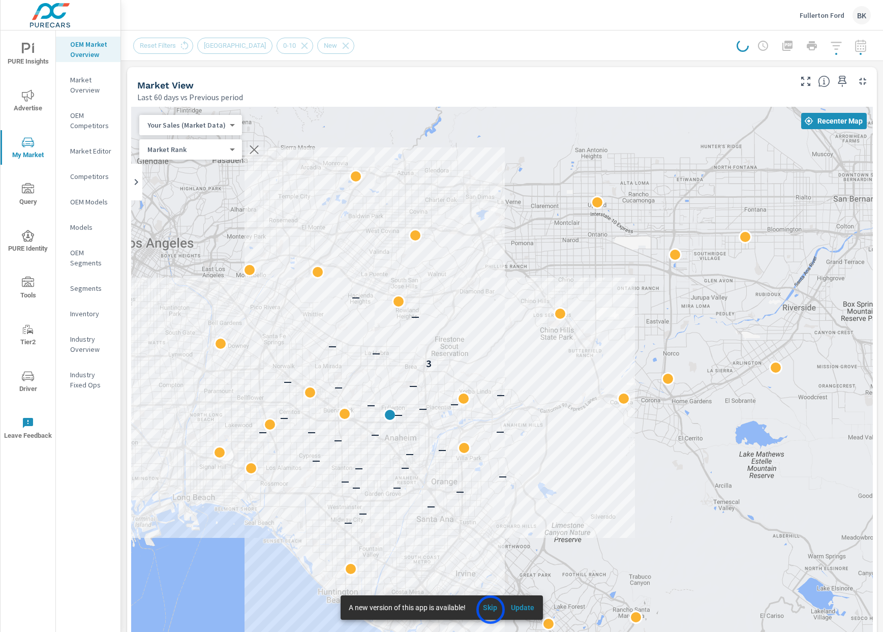
click at [491, 610] on span "Skip" at bounding box center [490, 607] width 24 height 9
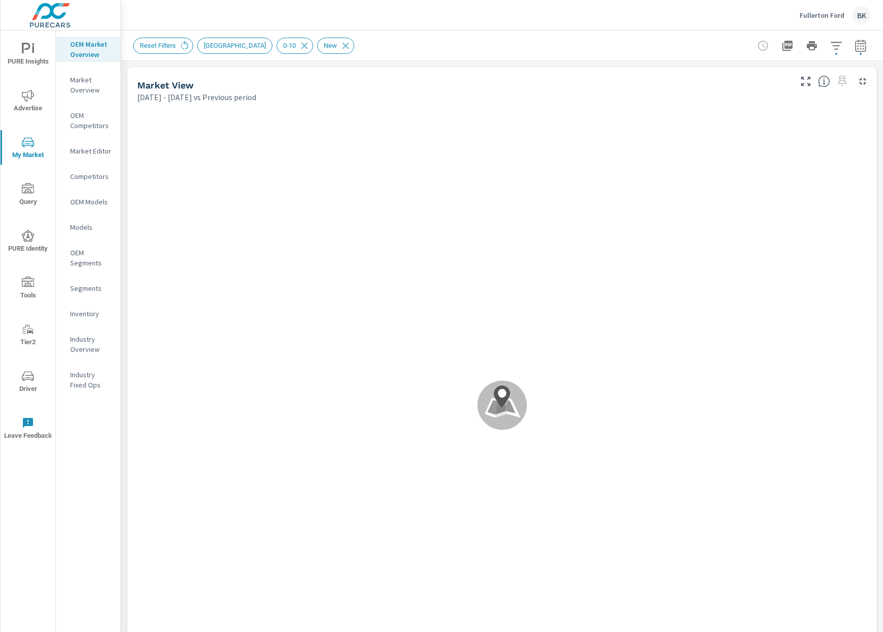
scroll to position [1, 0]
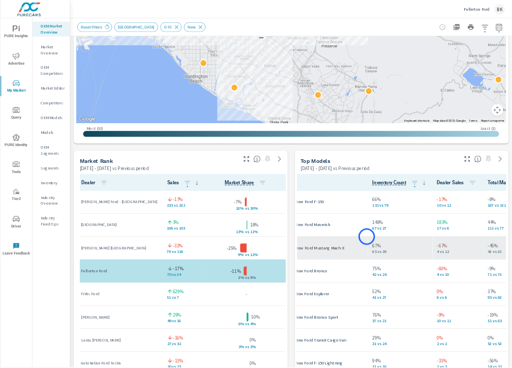
scroll to position [1, 65]
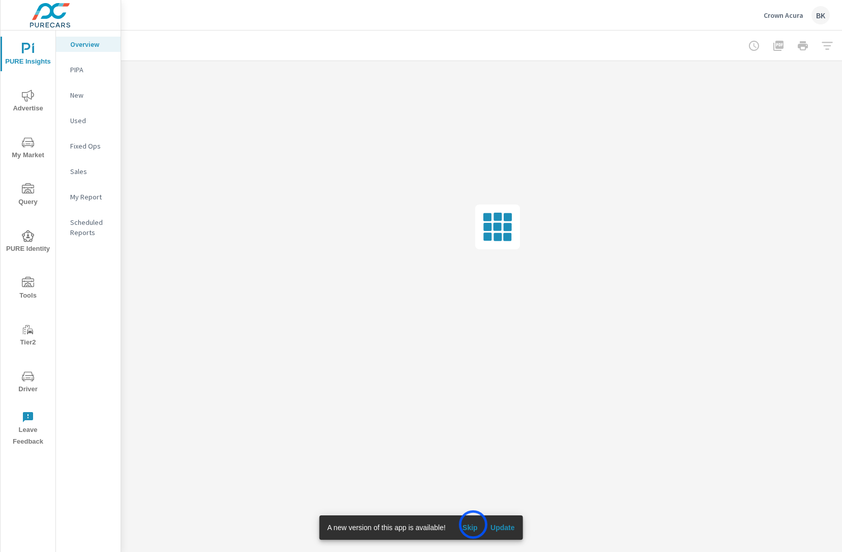
click at [473, 524] on span "Skip" at bounding box center [470, 527] width 24 height 9
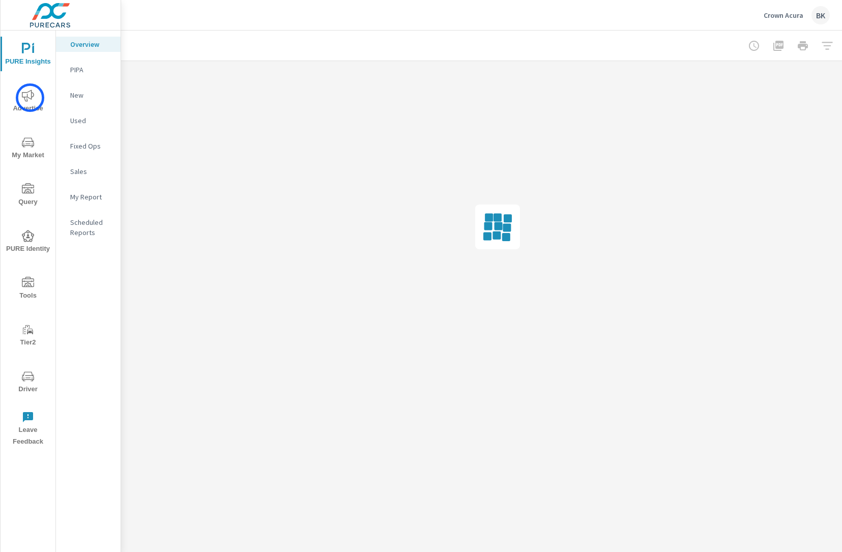
click at [30, 98] on icon "nav menu" at bounding box center [28, 96] width 12 height 12
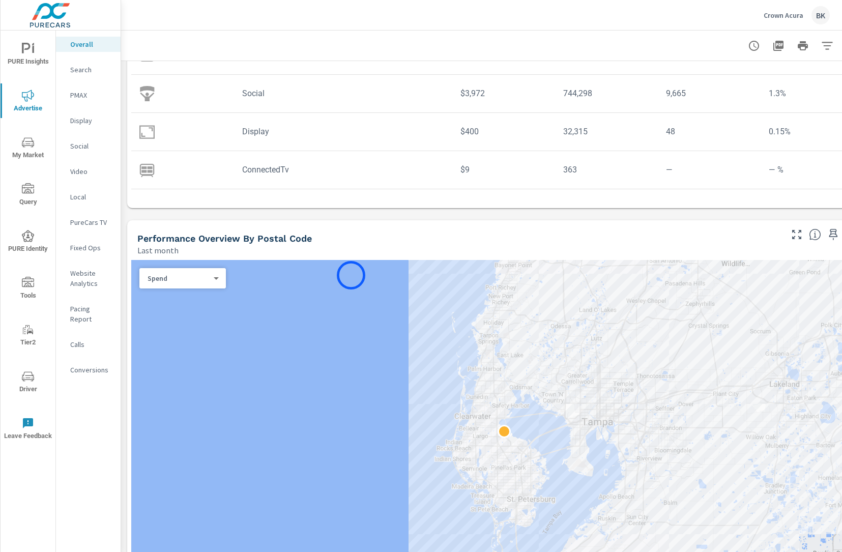
scroll to position [319, 0]
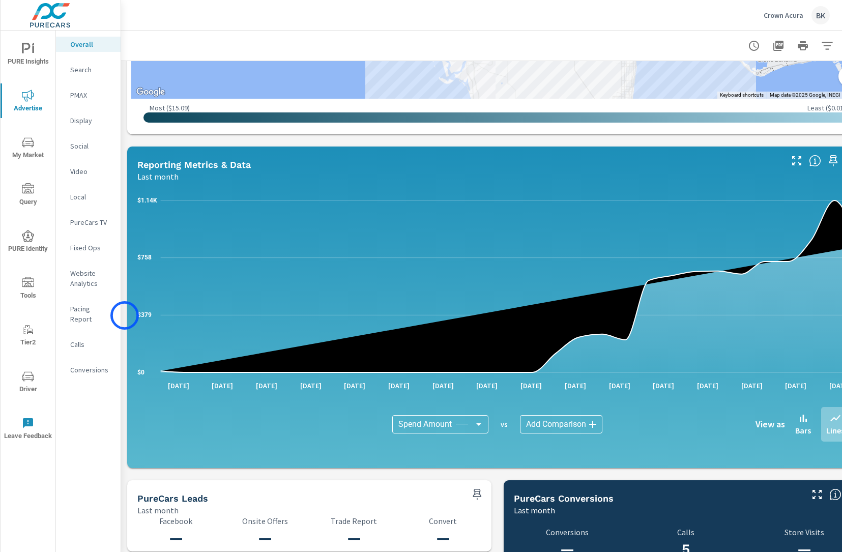
scroll to position [553, 0]
